Goal: Find specific page/section: Find specific page/section

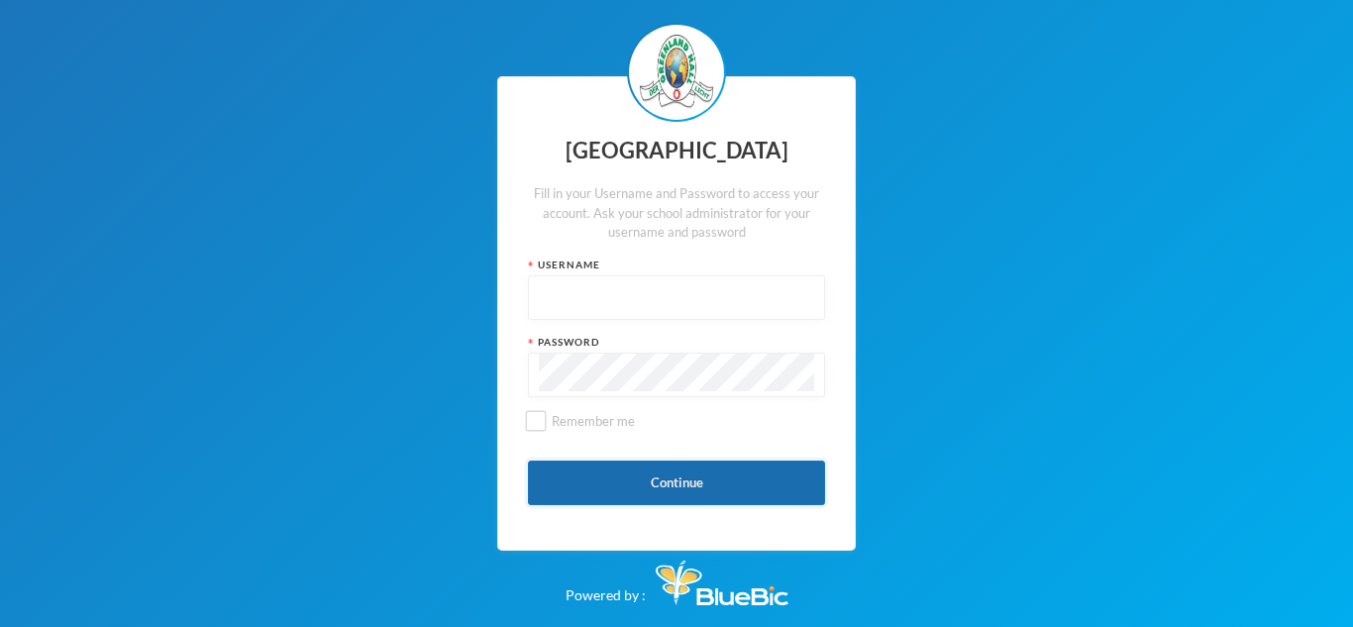
type input "admin"
click at [635, 468] on button "Continue" at bounding box center [676, 483] width 297 height 45
click at [595, 477] on button "Continue" at bounding box center [676, 483] width 297 height 45
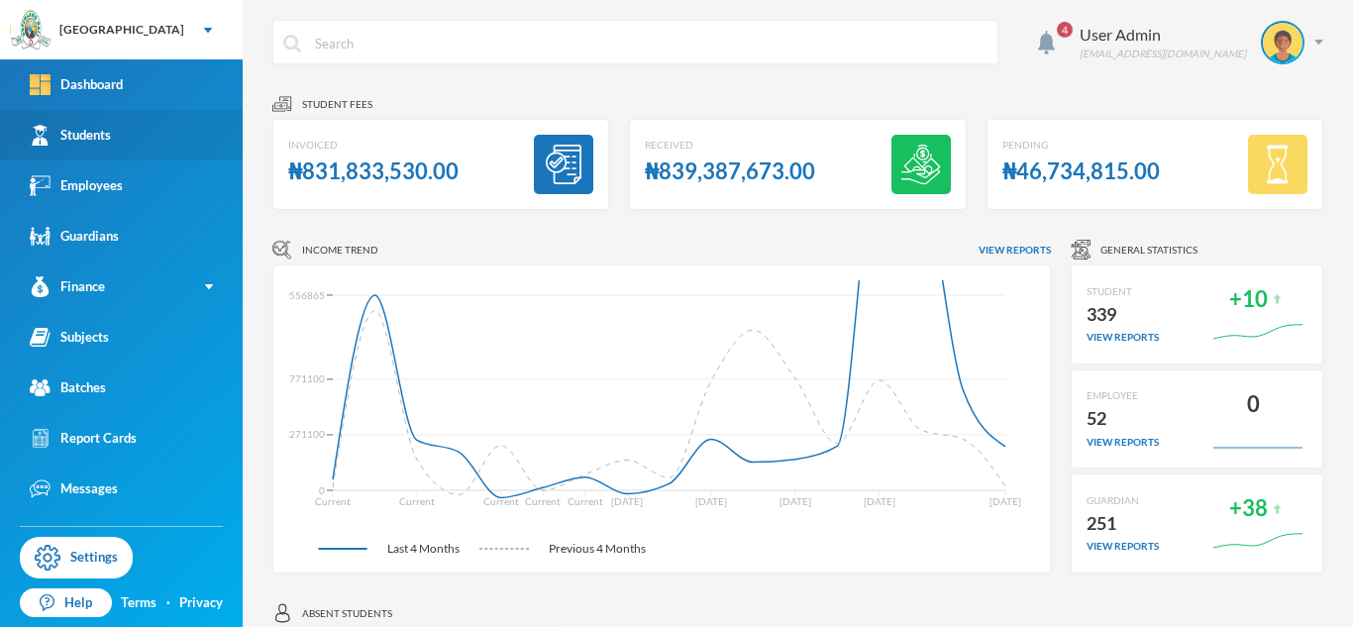
click at [99, 142] on div "Students" at bounding box center [70, 135] width 81 height 21
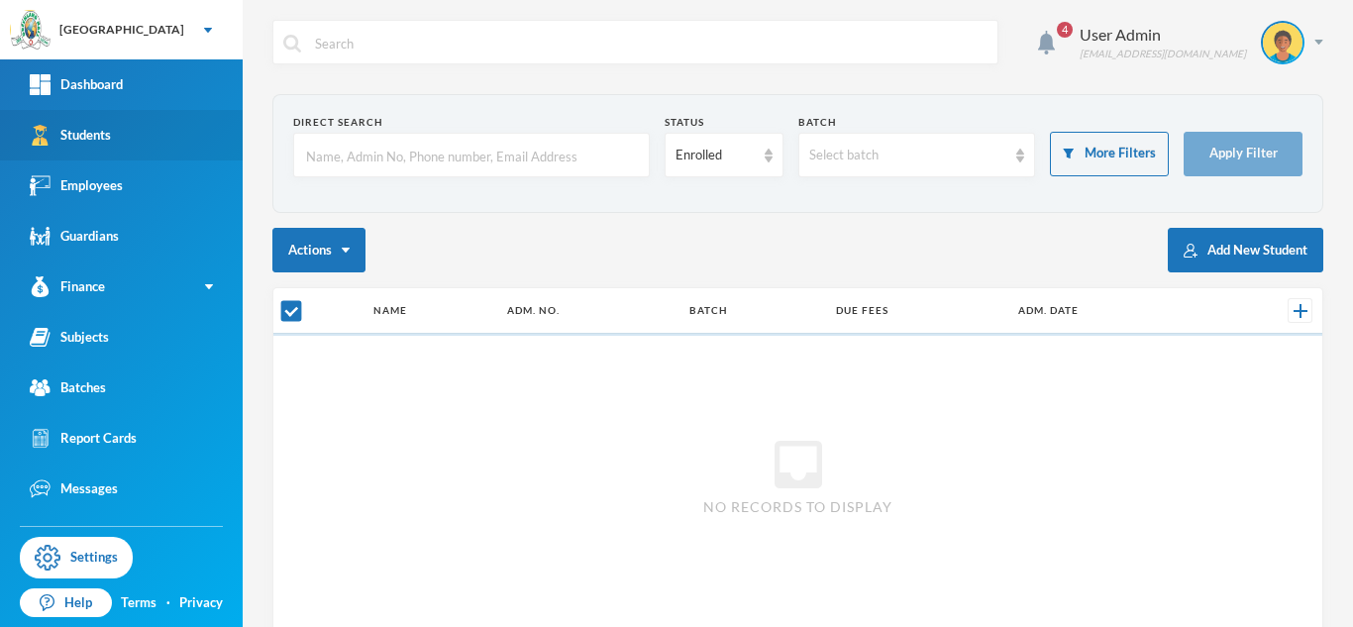
checkbox input "false"
